Goal: Transaction & Acquisition: Purchase product/service

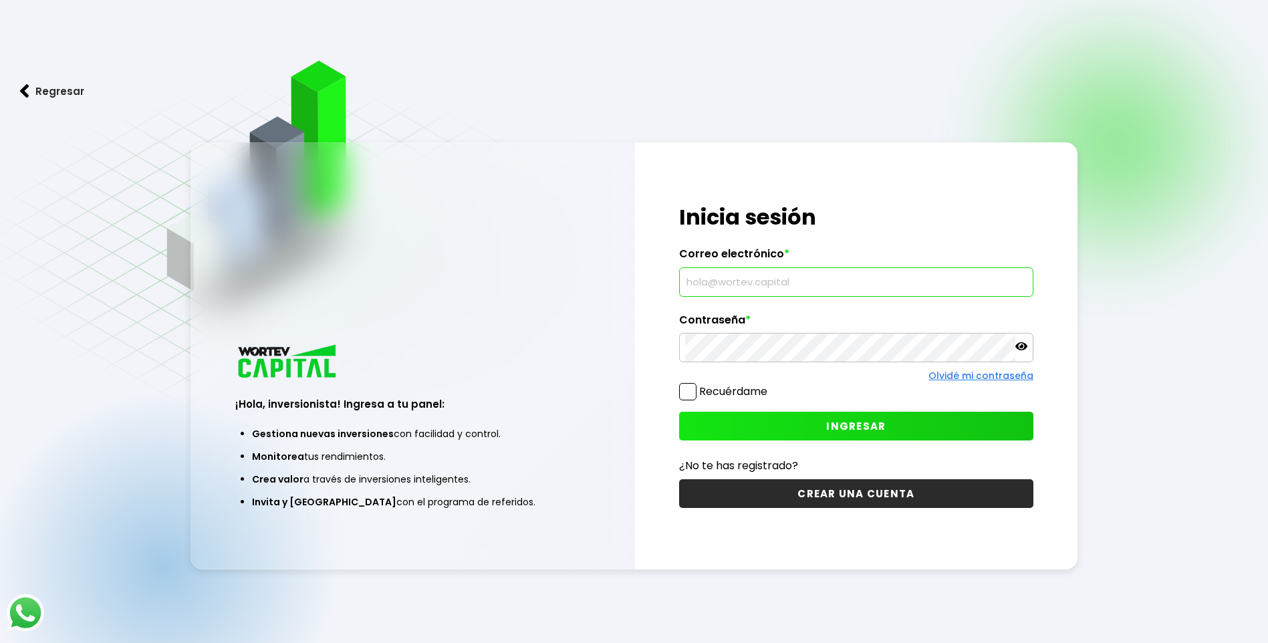
click at [797, 278] on input "text" at bounding box center [856, 282] width 342 height 28
type input "[EMAIL_ADDRESS][DOMAIN_NAME]"
click at [870, 423] on span "INGRESAR" at bounding box center [855, 426] width 59 height 14
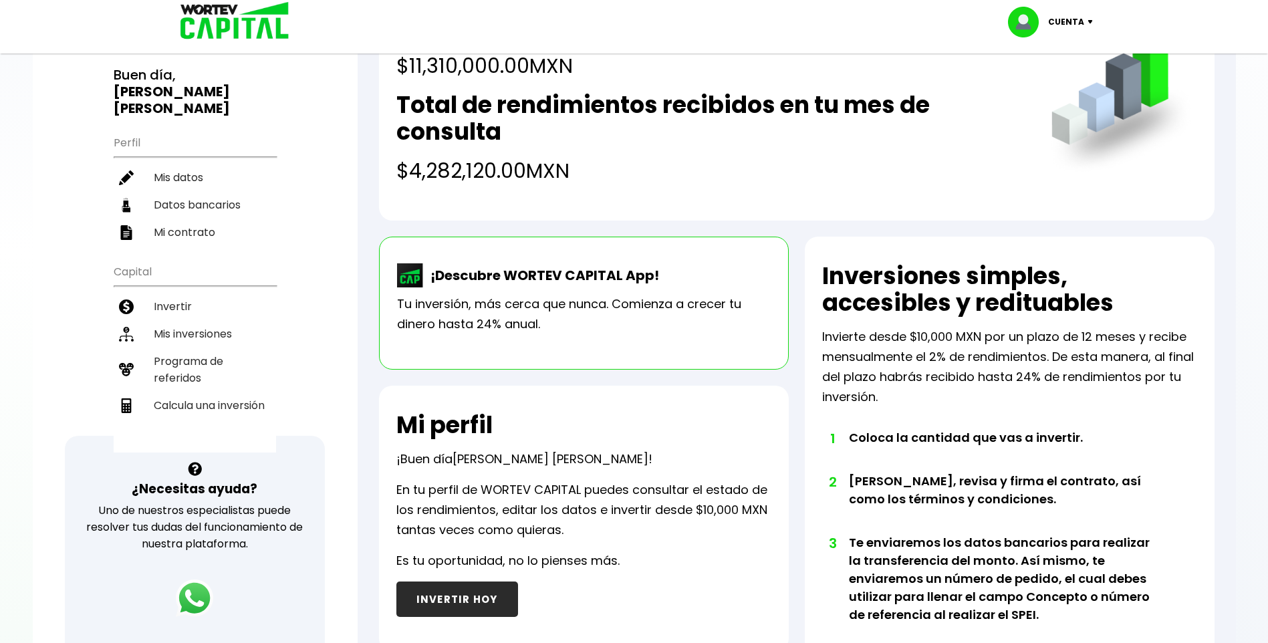
scroll to position [67, 0]
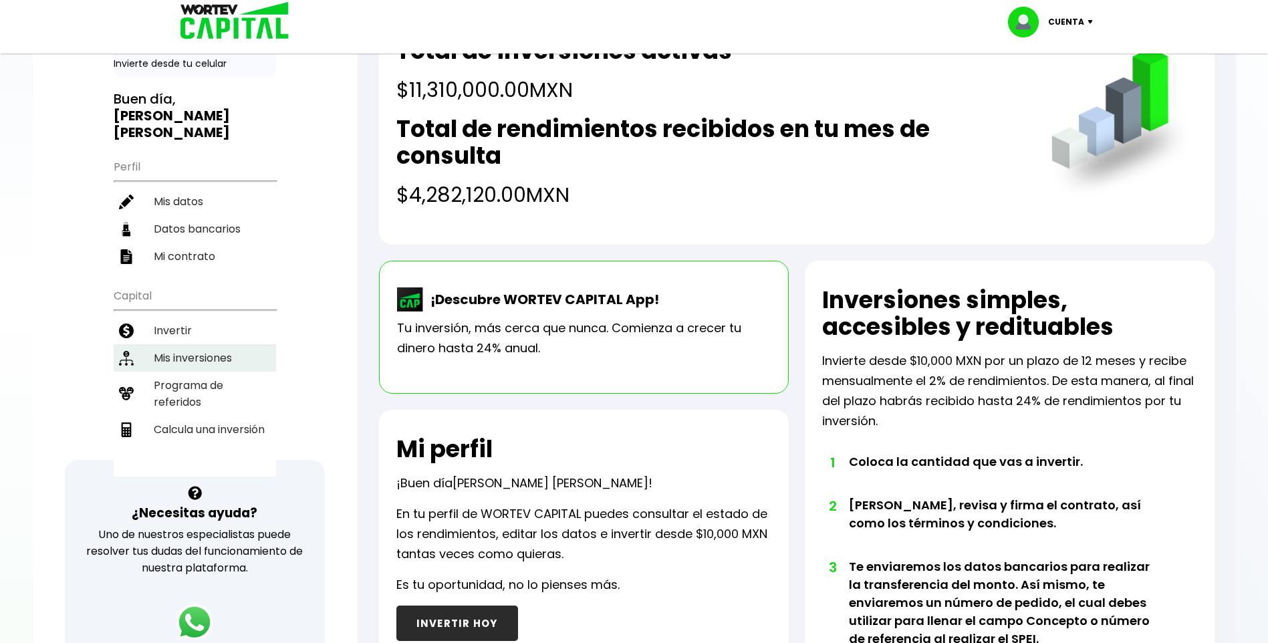
click at [194, 350] on li "Mis inversiones" at bounding box center [195, 357] width 162 height 27
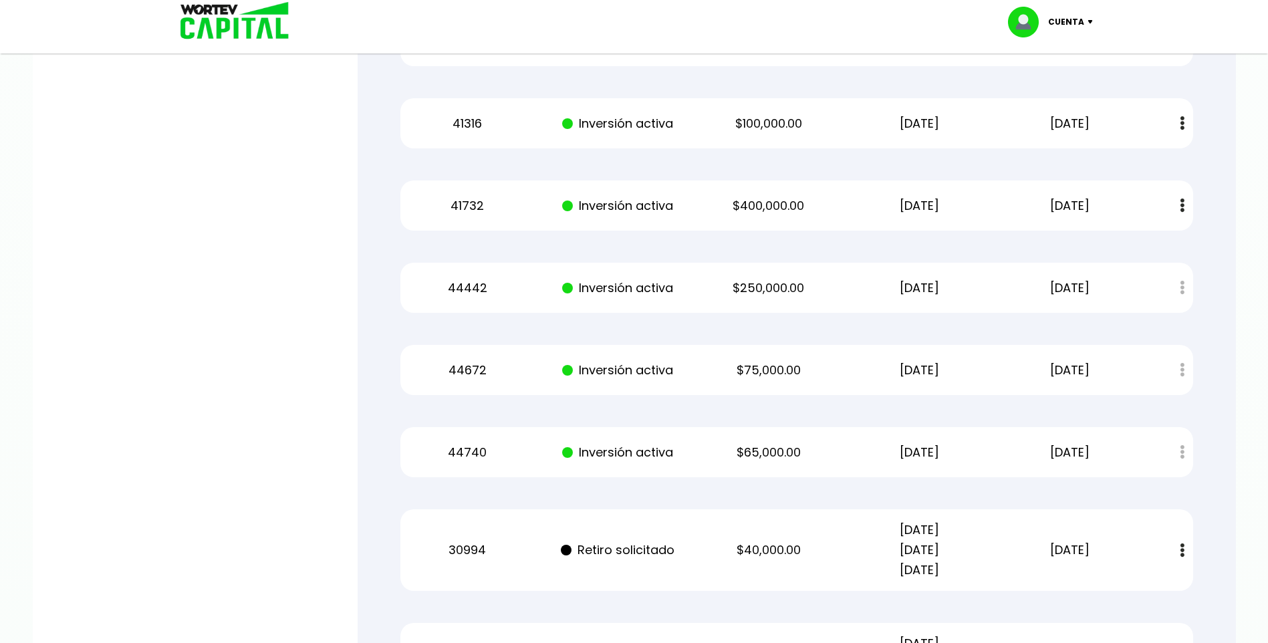
scroll to position [10855, 0]
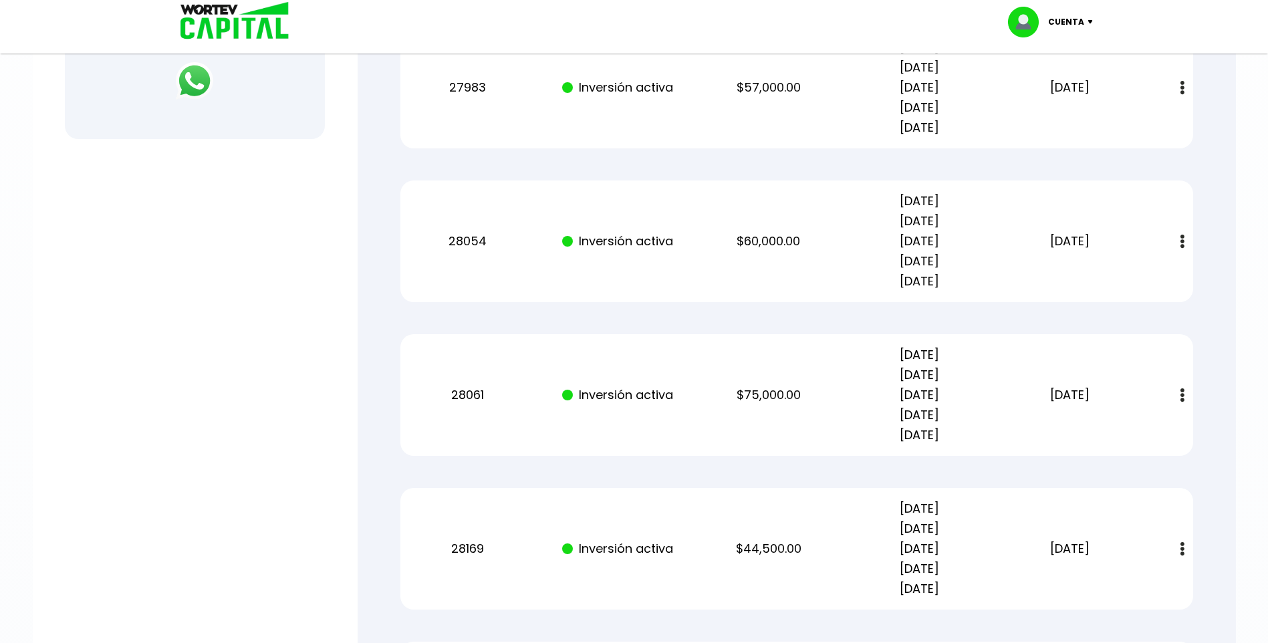
scroll to position [0, 0]
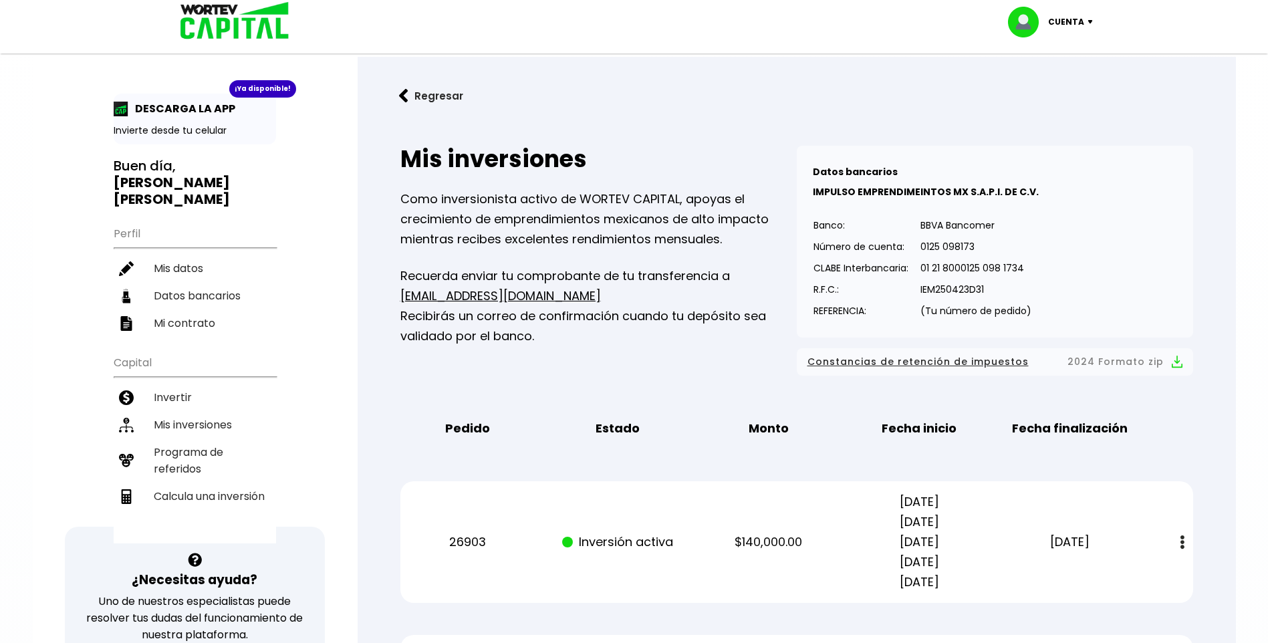
click at [403, 95] on img at bounding box center [403, 96] width 9 height 14
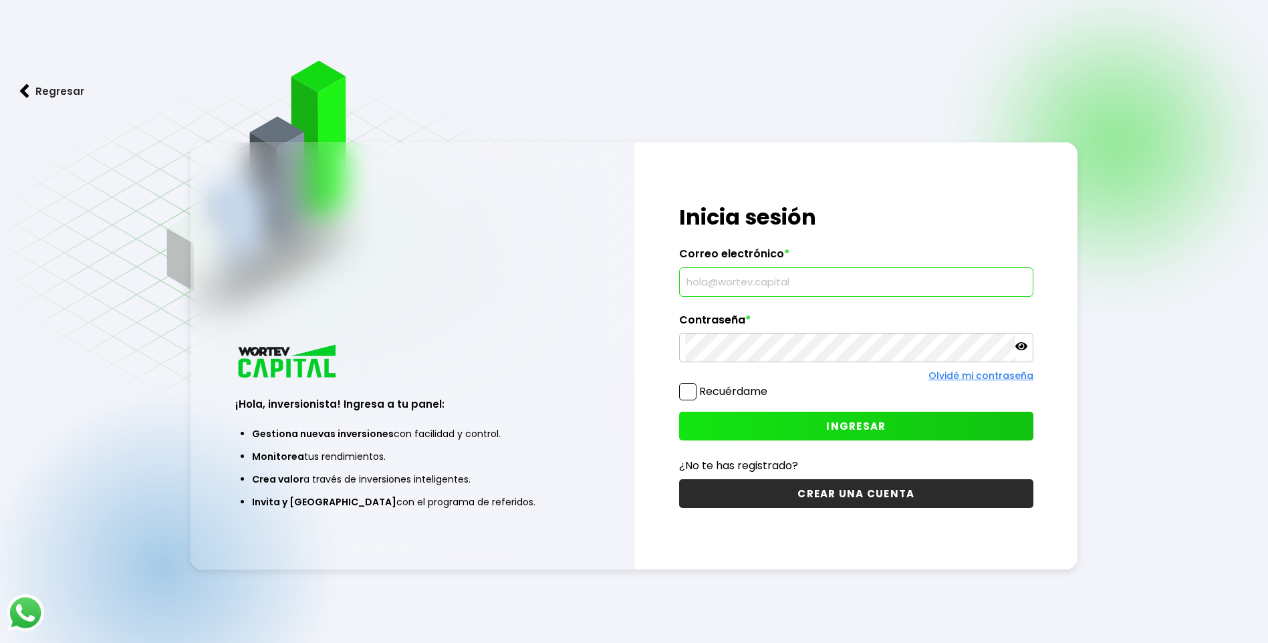
click at [742, 279] on input "text" at bounding box center [856, 282] width 342 height 28
type input "[EMAIL_ADDRESS][DOMAIN_NAME]"
click at [809, 427] on button "INGRESAR" at bounding box center [856, 426] width 354 height 29
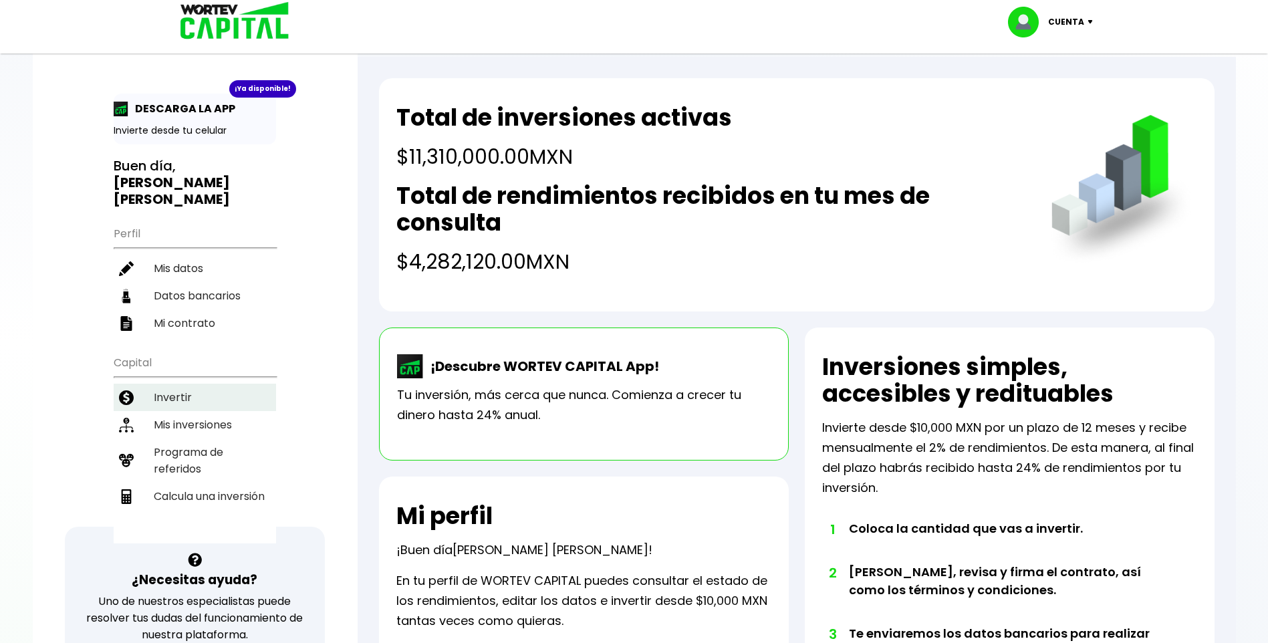
click at [180, 384] on li "Invertir" at bounding box center [195, 397] width 162 height 27
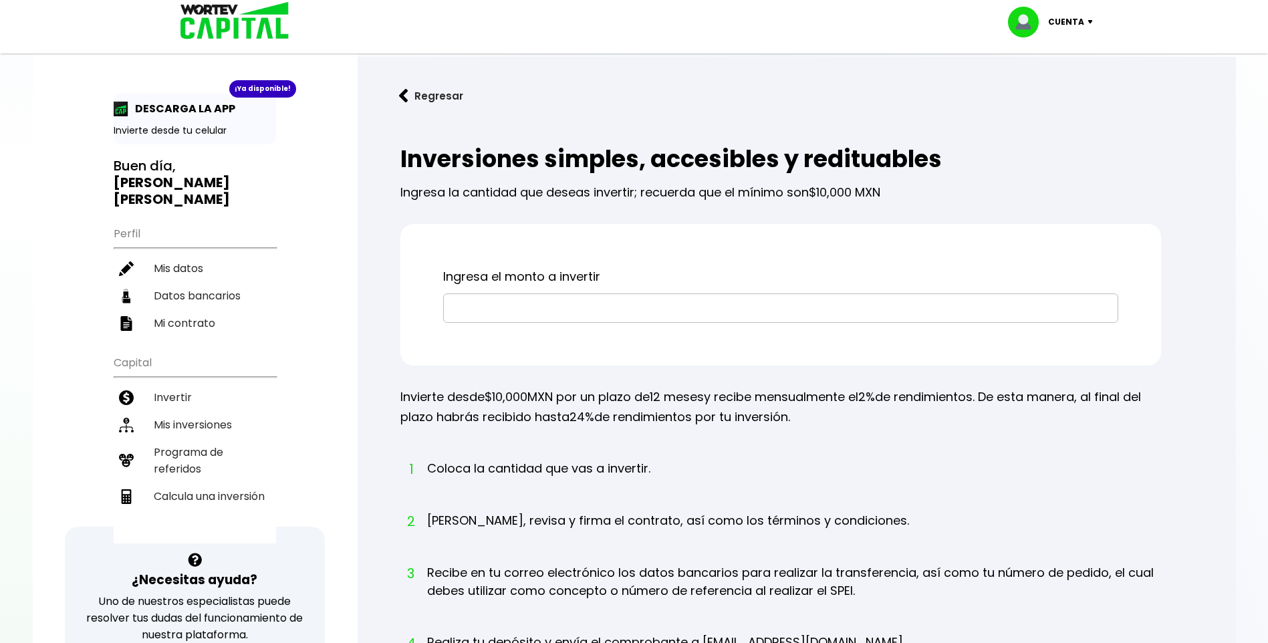
click at [552, 307] on input "text" at bounding box center [780, 308] width 663 height 28
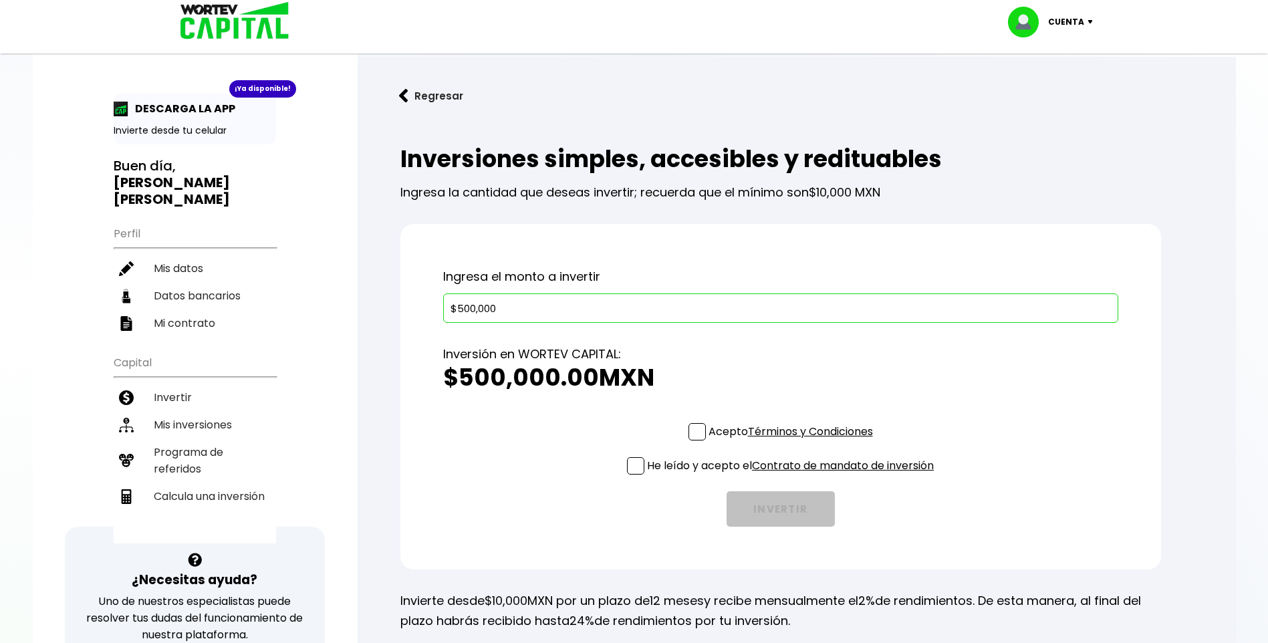
type input "$500,000"
click at [694, 437] on span at bounding box center [696, 431] width 17 height 17
click at [793, 442] on input "Acepto Términos y Condiciones" at bounding box center [793, 442] width 0 height 0
click at [634, 464] on span at bounding box center [635, 465] width 17 height 17
click at [793, 476] on input "He leído y acepto el Contrato de mandato de inversión" at bounding box center [793, 476] width 0 height 0
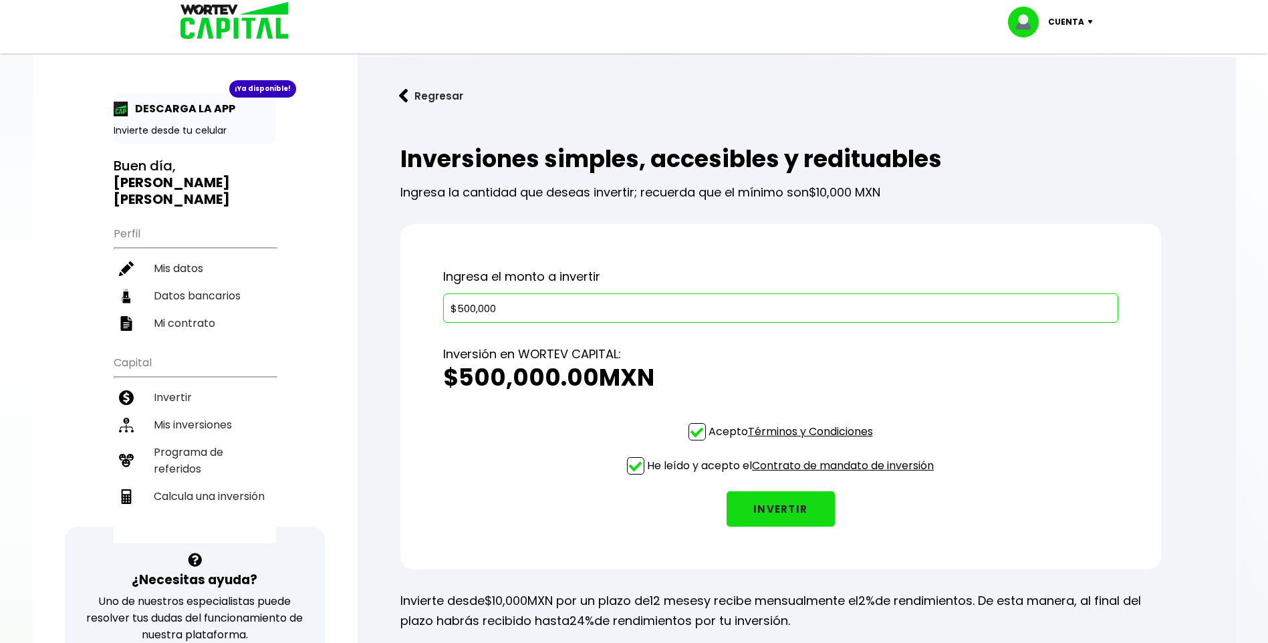
click at [747, 511] on button "INVERTIR" at bounding box center [781, 508] width 108 height 35
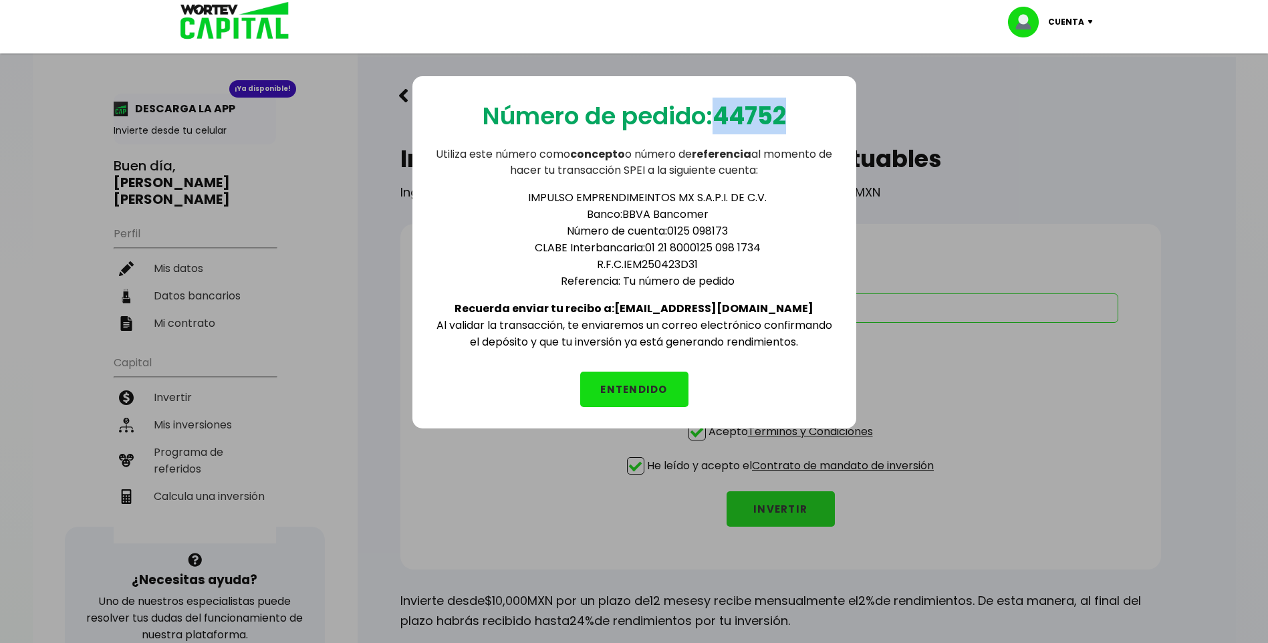
drag, startPoint x: 720, startPoint y: 118, endPoint x: 804, endPoint y: 111, distance: 84.5
click at [804, 111] on div "Número de pedido: 44752 Utiliza este número como concepto o número de referenci…" at bounding box center [634, 252] width 444 height 352
copy b "44752"
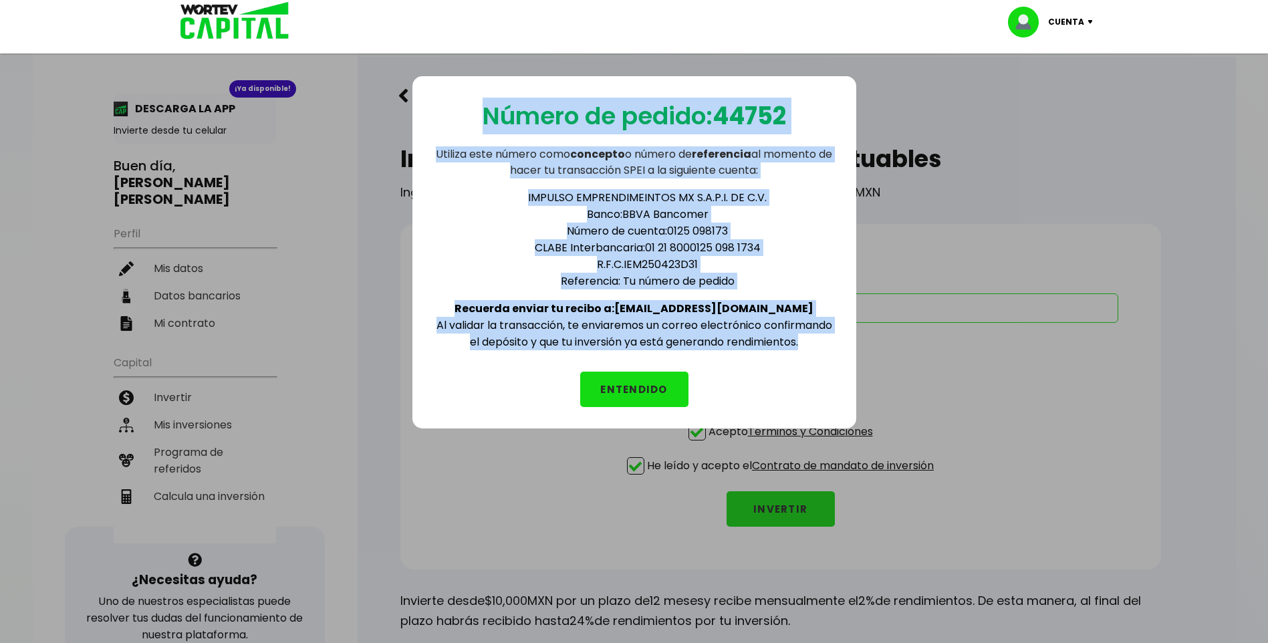
drag, startPoint x: 479, startPoint y: 114, endPoint x: 811, endPoint y: 350, distance: 407.1
click at [811, 350] on div "Número de pedido: 44752 Utiliza este número como concepto o número de referenci…" at bounding box center [634, 252] width 444 height 352
copy div "Número de pedido: 44752 Utiliza este número como concepto o número de referenci…"
click at [659, 396] on button "ENTENDIDO" at bounding box center [634, 389] width 108 height 35
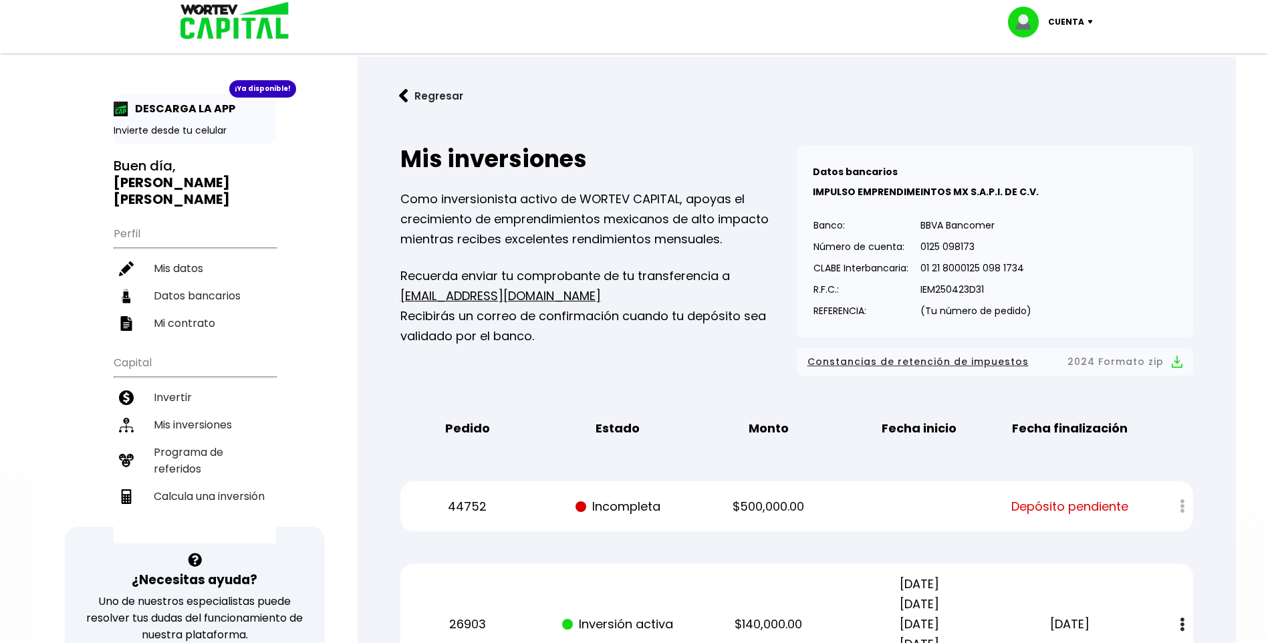
click at [434, 100] on button "Regresar" at bounding box center [431, 95] width 104 height 35
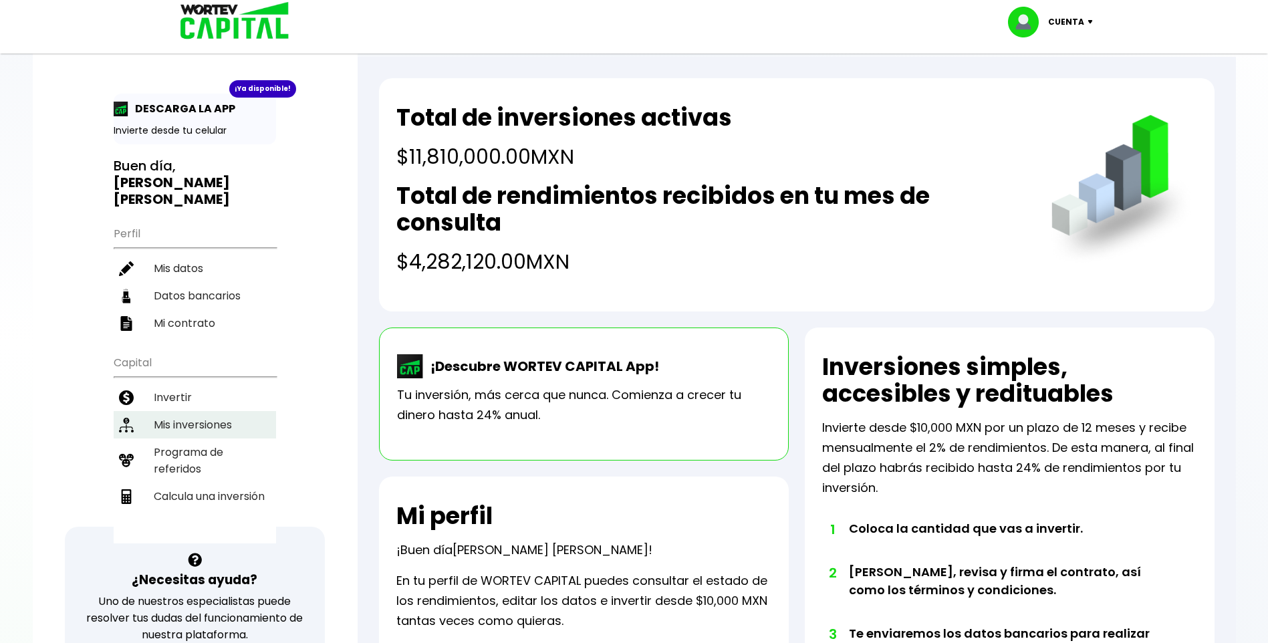
click at [171, 411] on li "Mis inversiones" at bounding box center [195, 424] width 162 height 27
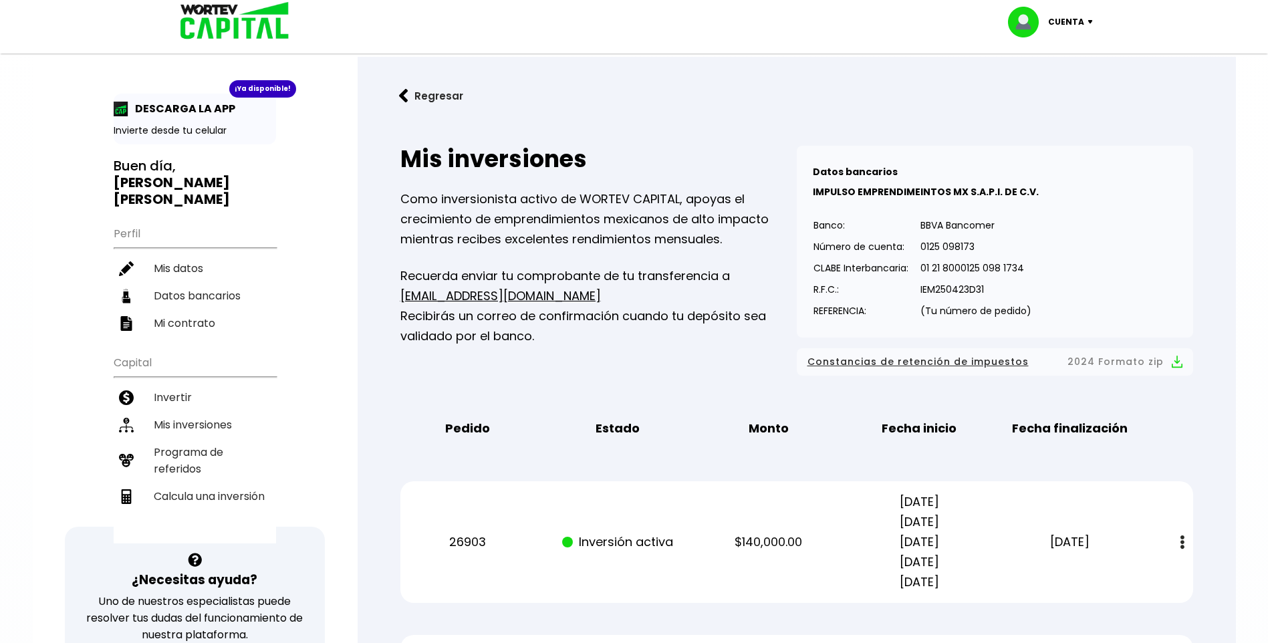
click at [401, 92] on img at bounding box center [403, 96] width 9 height 14
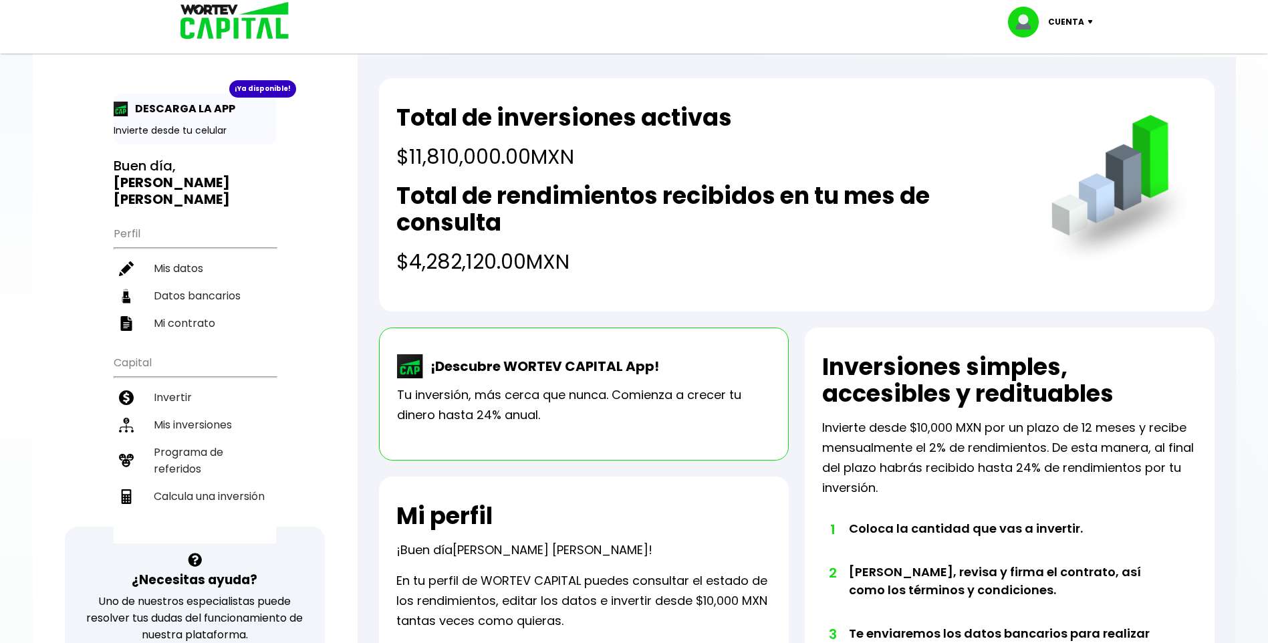
click at [1070, 25] on p "Cuenta" at bounding box center [1066, 22] width 36 height 20
click at [1045, 86] on li "Cerrar sesión" at bounding box center [1052, 89] width 107 height 27
